Goal: Task Accomplishment & Management: Manage account settings

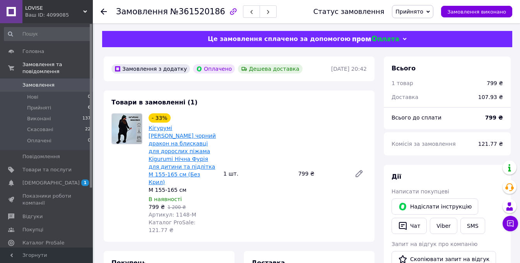
click at [177, 142] on link "Кігурумі [PERSON_NAME] чорний дракон на блискавці для дорослих піжама Kigurumi …" at bounding box center [182, 155] width 67 height 60
click at [170, 142] on link "Кігурумі [PERSON_NAME] чорний дракон на блискавці для дорослих піжама Kigurumi …" at bounding box center [182, 155] width 67 height 60
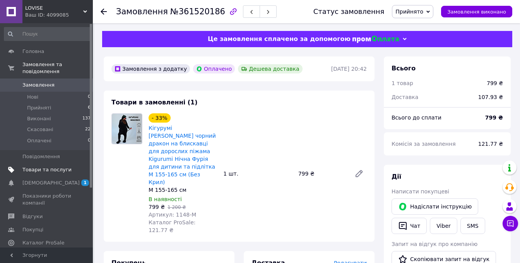
click at [43, 166] on span "Товари та послуги" at bounding box center [46, 169] width 49 height 7
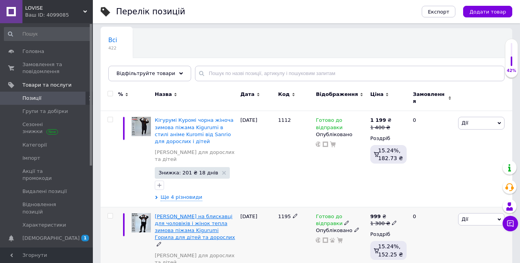
scroll to position [124, 0]
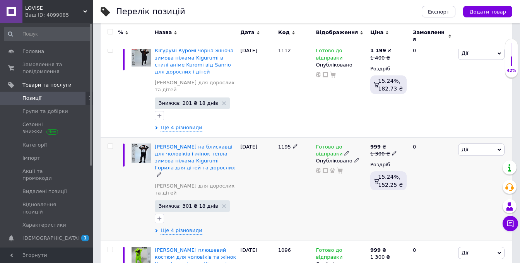
click at [167, 149] on span "[PERSON_NAME] на блискавці для чоловіків і жінок тепла зимова піжама Kigurumi Г…" at bounding box center [195, 157] width 80 height 27
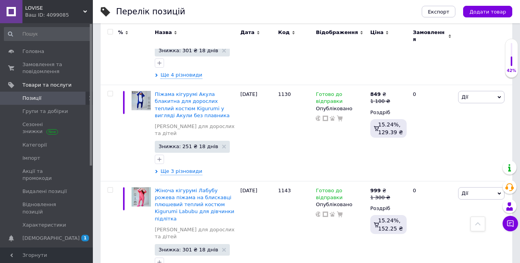
scroll to position [619, 0]
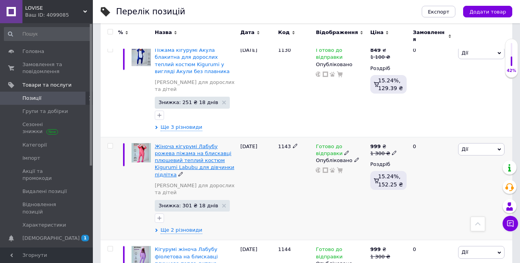
click at [175, 143] on span "Жіноча кігурумі Лабубу рожева піжама на блискавці плюшевий теплий костюм Kiguru…" at bounding box center [194, 160] width 79 height 34
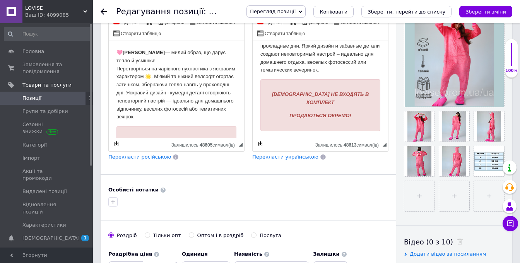
scroll to position [62, 0]
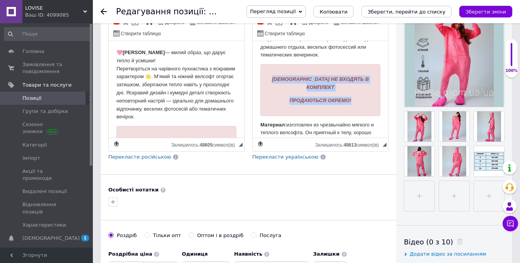
drag, startPoint x: 274, startPoint y: 79, endPoint x: 356, endPoint y: 90, distance: 82.8
click at [356, 90] on div "[DEMOGRAPHIC_DATA] НЕ ВХОДЯТЬ В КОМПЛЕКТ ПРОДАЮТЬСЯ ОКРЕМО!" at bounding box center [320, 89] width 108 height 29
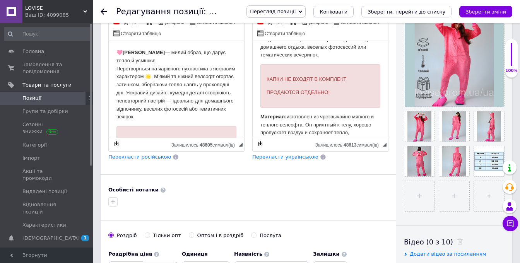
click at [270, 77] on p "КАПКИ НЕ ВХОДЯТ В КОМПЛЕКТ" at bounding box center [320, 79] width 108 height 8
drag, startPoint x: 293, startPoint y: 77, endPoint x: 290, endPoint y: 91, distance: 14.3
click at [290, 91] on div "ТАПКИ НЕ ВХОДЯТ В КОМПЛЕКТ ПРОДАЮТСЯ ОТДЕЛЬНО!" at bounding box center [320, 85] width 108 height 21
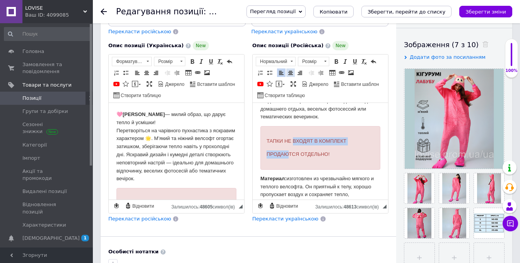
click at [287, 72] on span at bounding box center [290, 73] width 6 height 6
drag, startPoint x: 277, startPoint y: 140, endPoint x: 356, endPoint y: 151, distance: 79.3
click at [356, 151] on div "ТАПКИ НЕ ВХОДЯТ В КОМПЛЕКТ ПРОДАЮ ТСЯ ОТДЕЛЬНО!" at bounding box center [320, 147] width 108 height 21
click at [335, 63] on span at bounding box center [336, 61] width 6 height 6
click at [334, 146] on div "ТАПКИ НЕ ВХОДЯТ В КОМПЛЕКТ ПРОДАЮТСЯ ОТДЕЛЬНО!" at bounding box center [320, 147] width 108 height 21
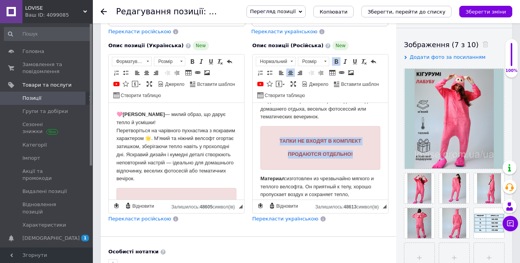
drag, startPoint x: 274, startPoint y: 140, endPoint x: 355, endPoint y: 151, distance: 81.6
click at [355, 151] on div "ТАПКИ НЕ ВХОДЯТ В КОМПЛЕКТ ПРОДАЮТСЯ ОТДЕЛЬНО!" at bounding box center [320, 147] width 108 height 21
copy div "ТАПКИ НЕ ВХОДЯТ В КОМПЛЕКТ ПРОДАЮТСЯ ОТДЕЛЬНО!"
click at [430, 11] on icon "Зберегти, перейти до списку" at bounding box center [406, 12] width 78 height 6
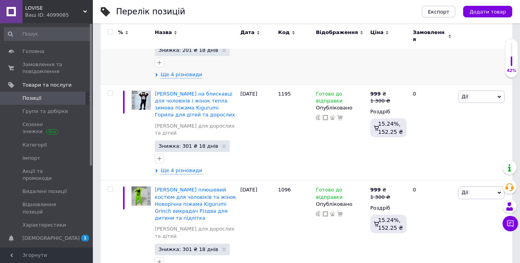
scroll to position [186, 0]
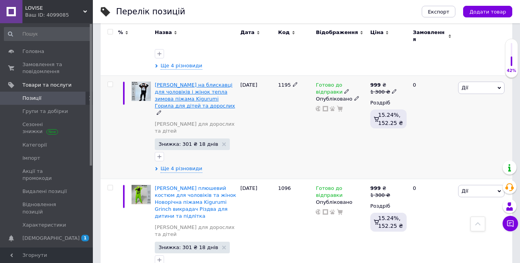
click at [168, 82] on span "[PERSON_NAME] на блискавці для чоловіків і жінок тепла зимова піжама Kigurumi Г…" at bounding box center [195, 95] width 80 height 27
